Goal: Transaction & Acquisition: Book appointment/travel/reservation

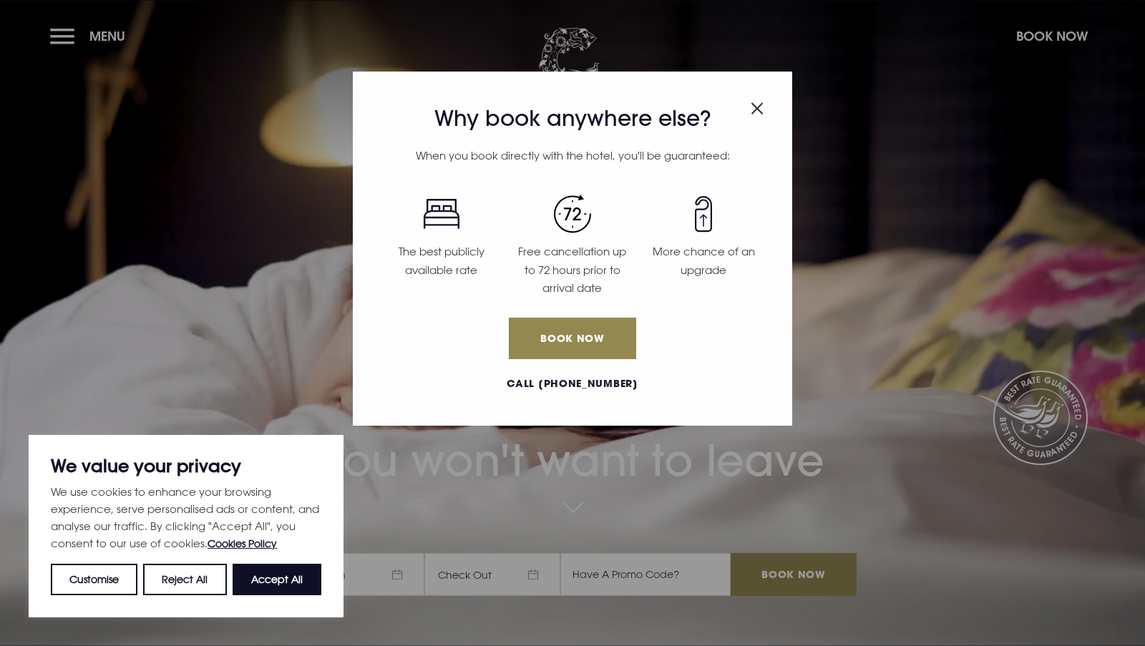
click at [764, 99] on div "Why book anywhere else? When you book directly with the hotel, you'll be guaran…" at bounding box center [572, 249] width 439 height 354
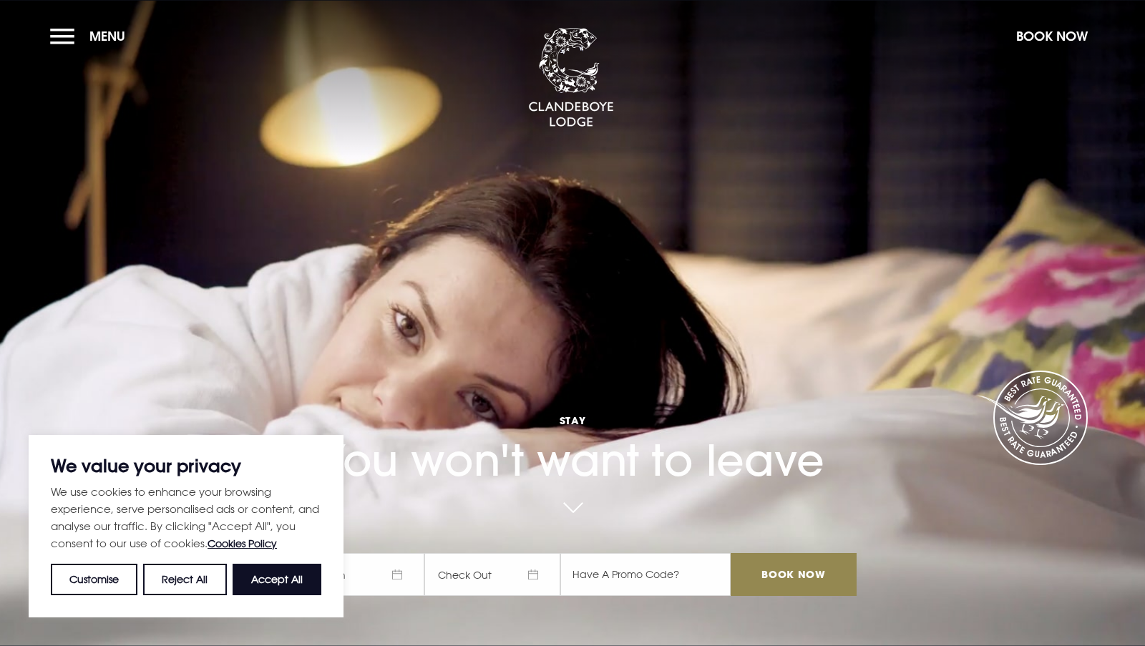
click at [292, 581] on button "Accept All" at bounding box center [277, 579] width 89 height 31
checkbox input "true"
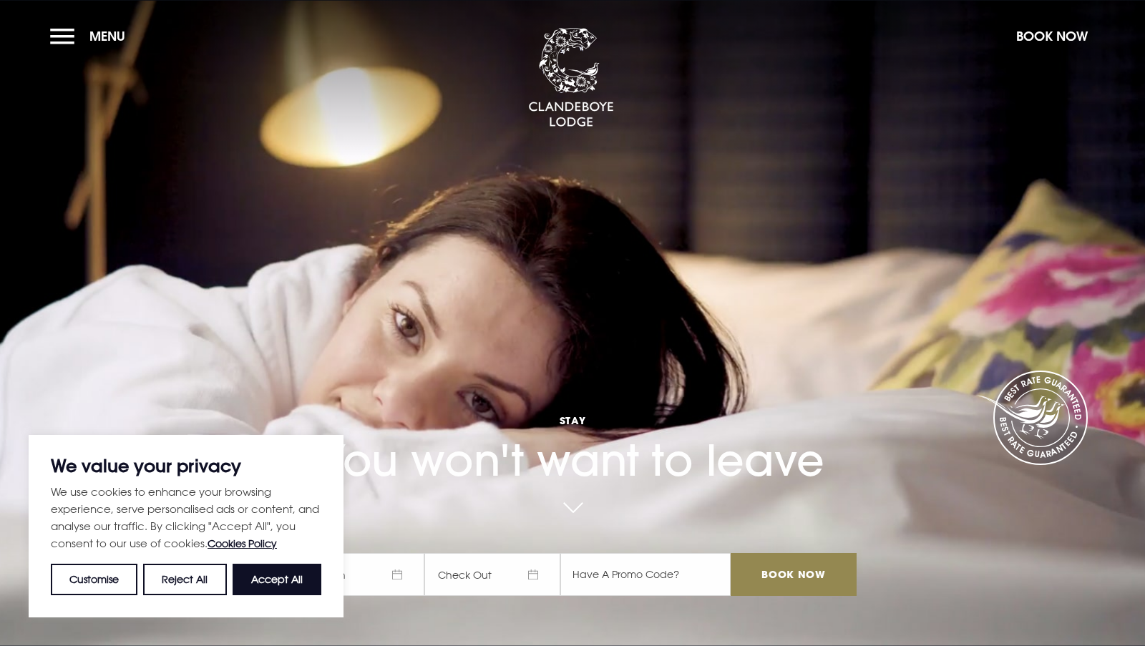
checkbox input "true"
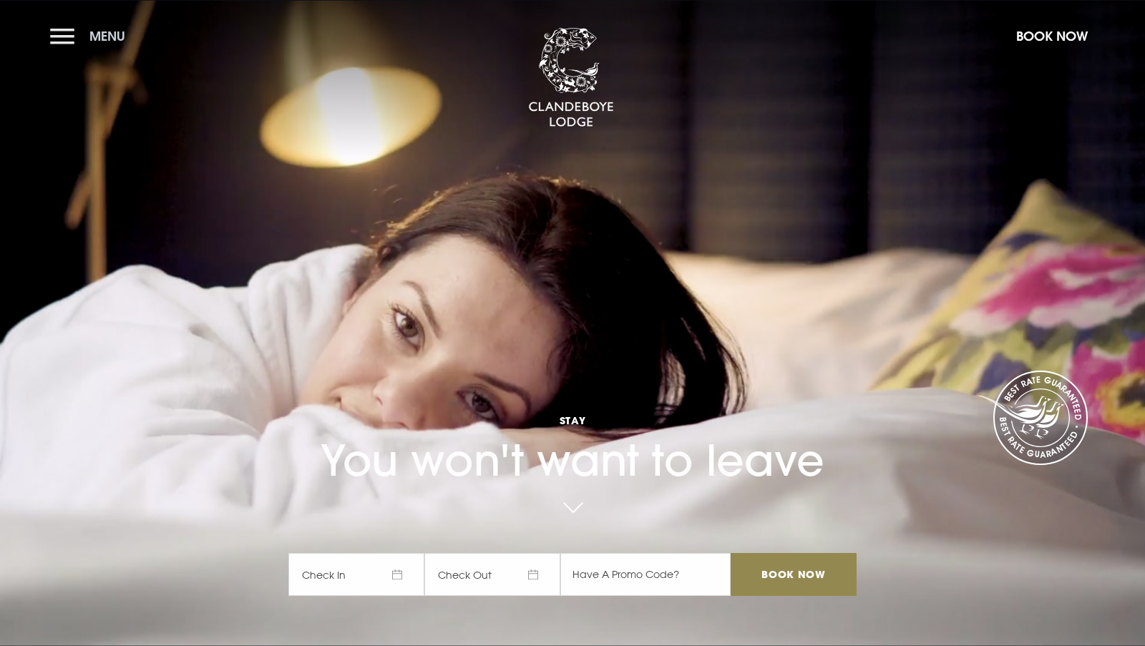
click at [117, 48] on button "Menu" at bounding box center [91, 36] width 82 height 31
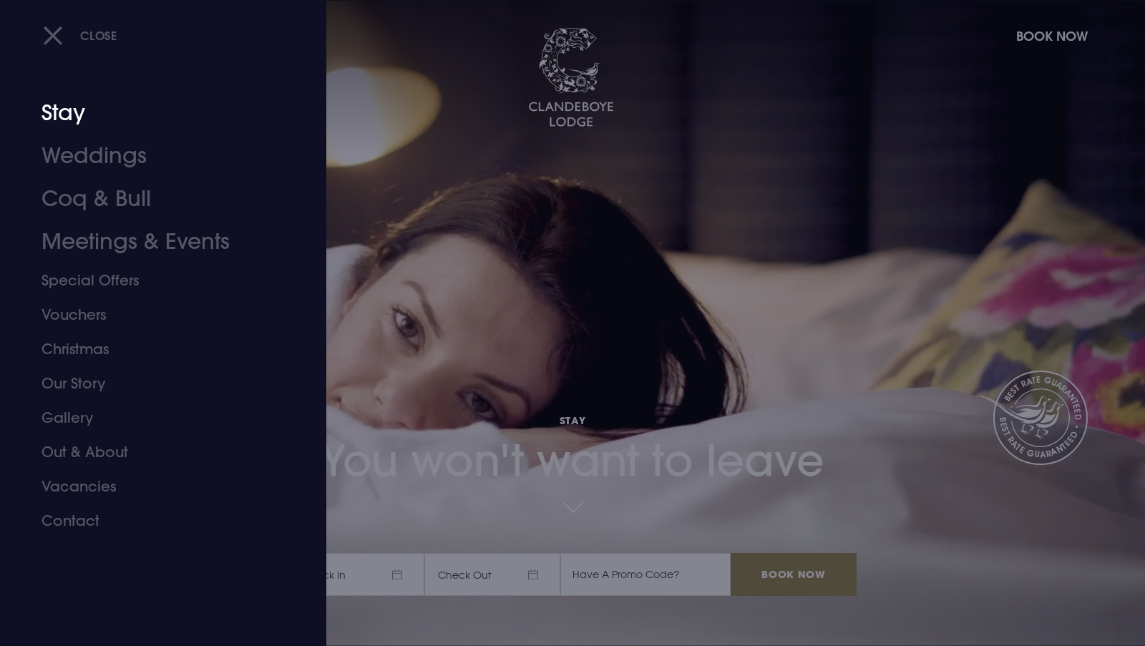
click at [67, 117] on link "Stay" at bounding box center [155, 113] width 226 height 43
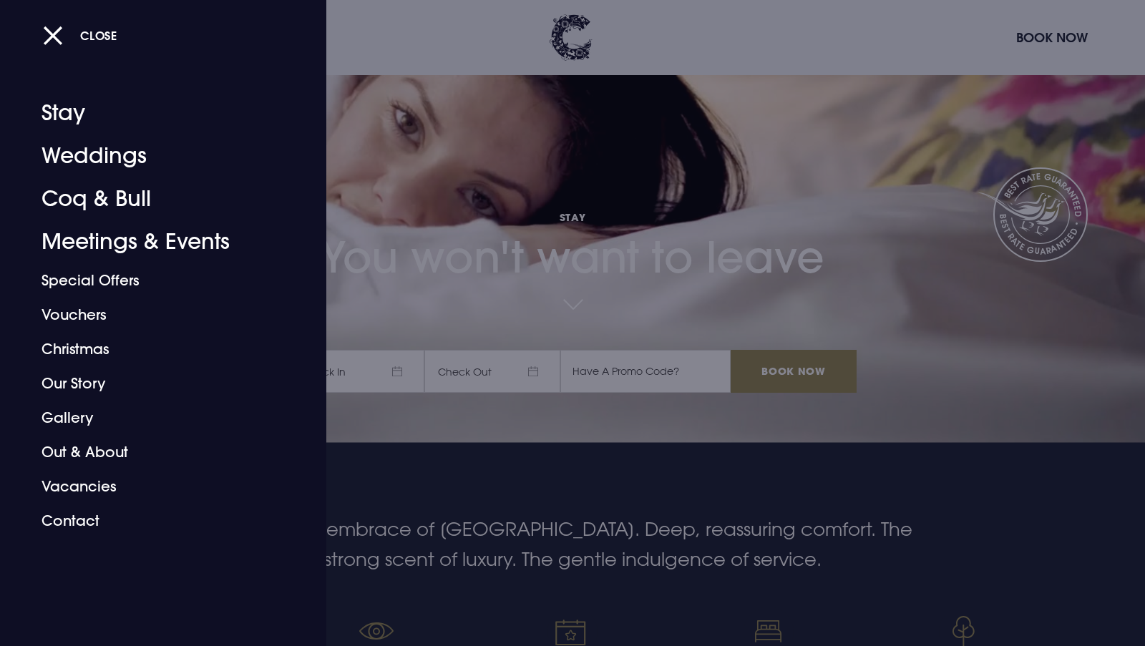
scroll to position [429, 0]
